Goal: Navigation & Orientation: Find specific page/section

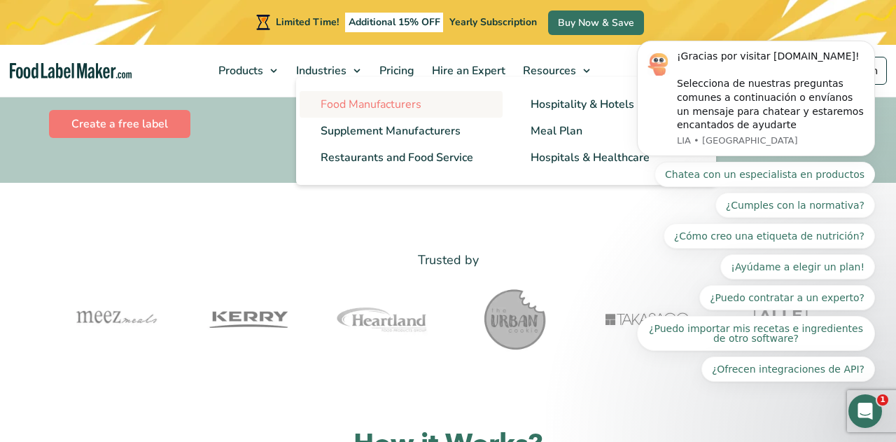
click at [344, 101] on span "Food Manufacturers" at bounding box center [371, 104] width 101 height 15
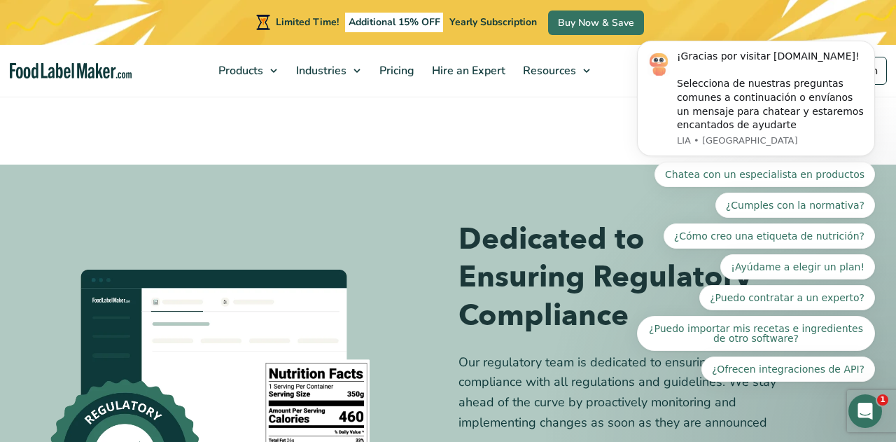
scroll to position [4583, 0]
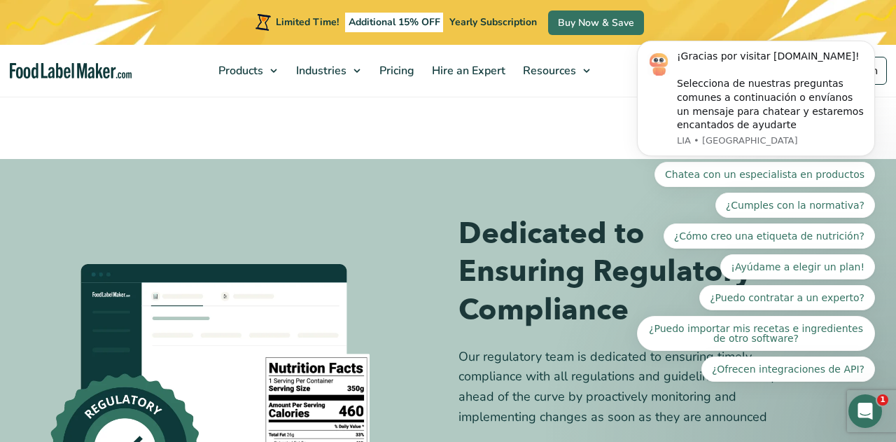
click at [97, 74] on img "main navigation" at bounding box center [71, 71] width 122 height 16
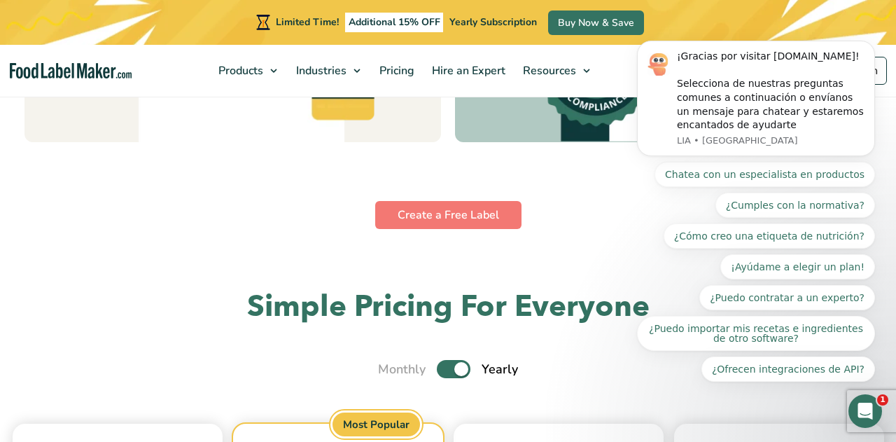
scroll to position [3889, 0]
